Goal: Share content: Share content

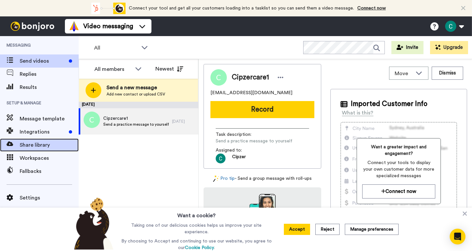
click at [37, 149] on div "Share library" at bounding box center [39, 144] width 79 height 13
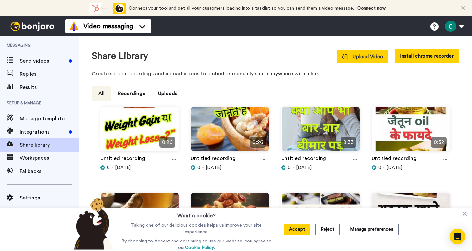
click at [367, 59] on span "Upload Video" at bounding box center [362, 56] width 41 height 7
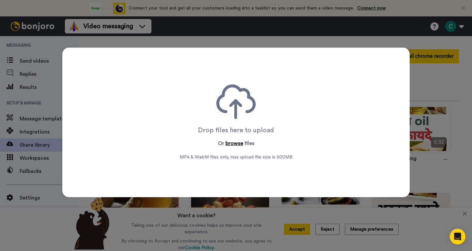
drag, startPoint x: 240, startPoint y: 136, endPoint x: 238, endPoint y: 141, distance: 4.9
click at [240, 138] on div "Drop files here to upload Or browse files MP4 & WebM files only, max upload fil…" at bounding box center [236, 122] width 113 height 76
click at [238, 141] on button "browse" at bounding box center [235, 143] width 18 height 8
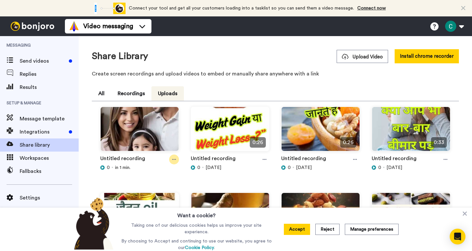
click at [174, 157] on icon at bounding box center [174, 159] width 4 height 5
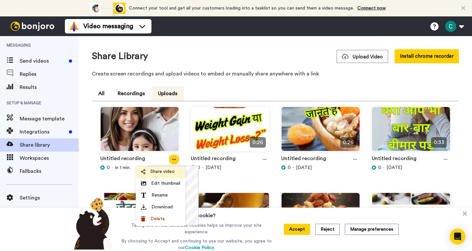
click at [166, 172] on span "Share video" at bounding box center [163, 171] width 24 height 7
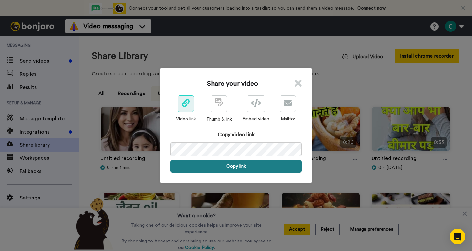
click at [247, 163] on button "Copy link" at bounding box center [236, 166] width 131 height 12
